Goal: Find specific page/section: Find specific page/section

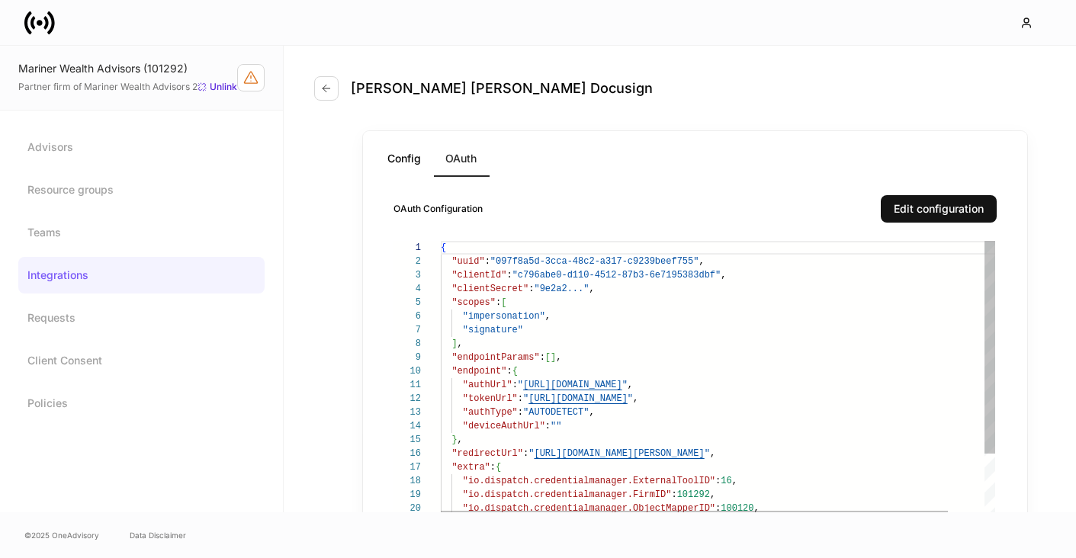
scroll to position [63, 0]
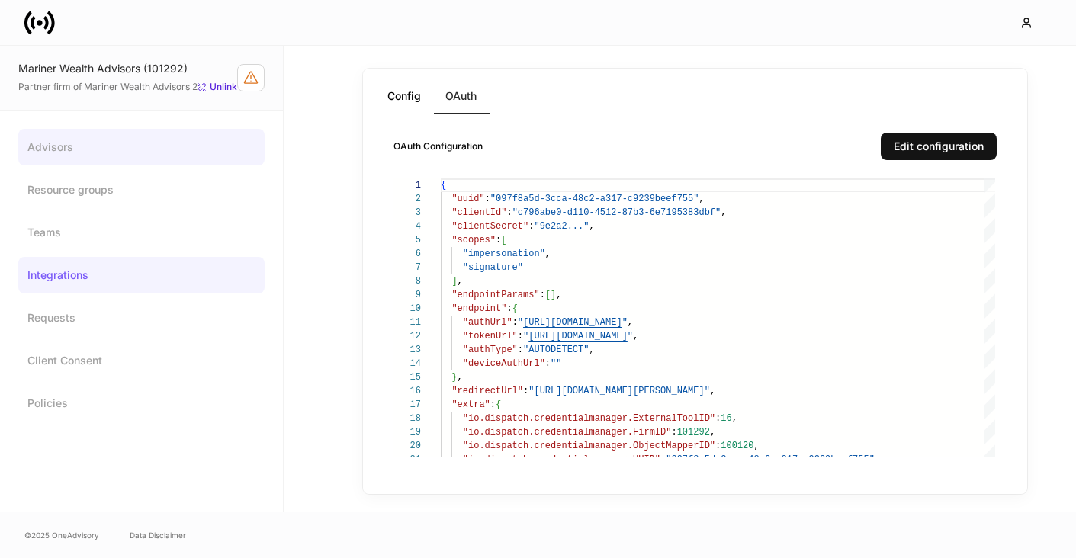
click at [50, 162] on link "Advisors" at bounding box center [141, 147] width 246 height 37
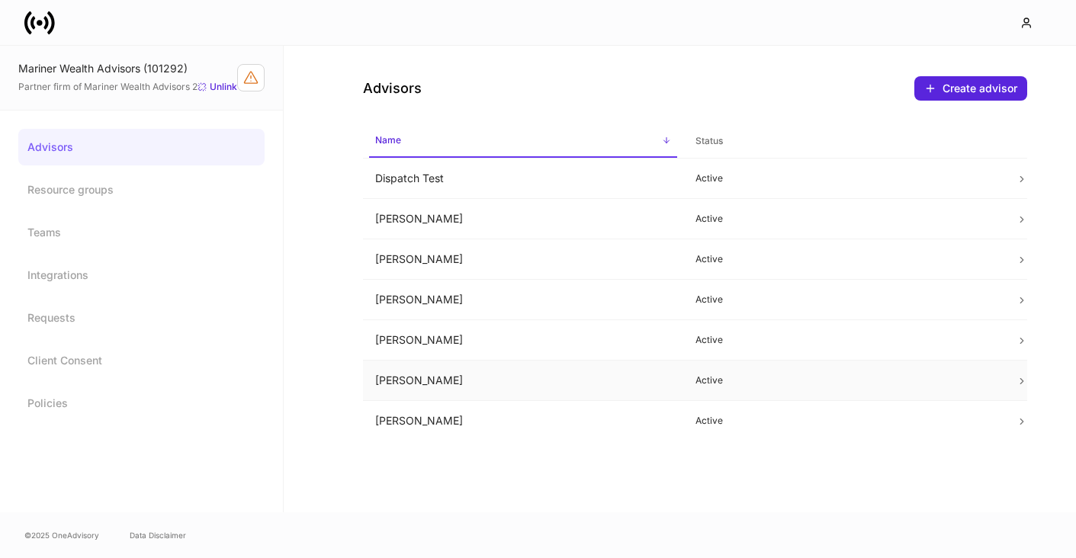
click at [397, 377] on td "Mark Harris" at bounding box center [523, 381] width 320 height 40
